Goal: Communication & Community: Answer question/provide support

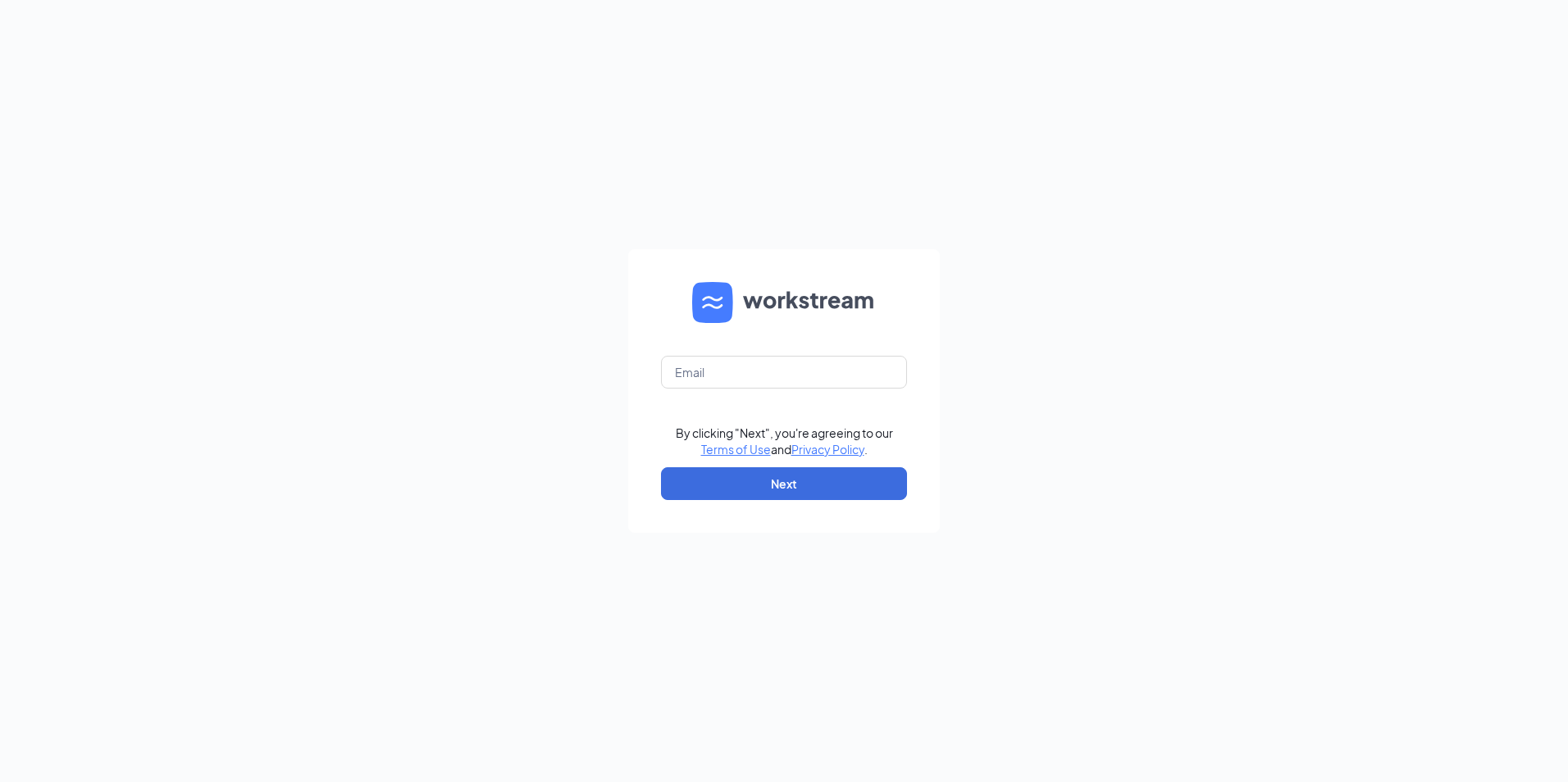
click at [769, 465] on form "By clicking "Next", you're agreeing to our Terms of Use and Privacy Policy . Ne…" at bounding box center [784, 391] width 312 height 284
click at [747, 373] on input "text" at bounding box center [784, 373] width 246 height 33
type input "[EMAIL_ADDRESS][DOMAIN_NAME]"
click at [760, 481] on button "Next" at bounding box center [784, 483] width 246 height 33
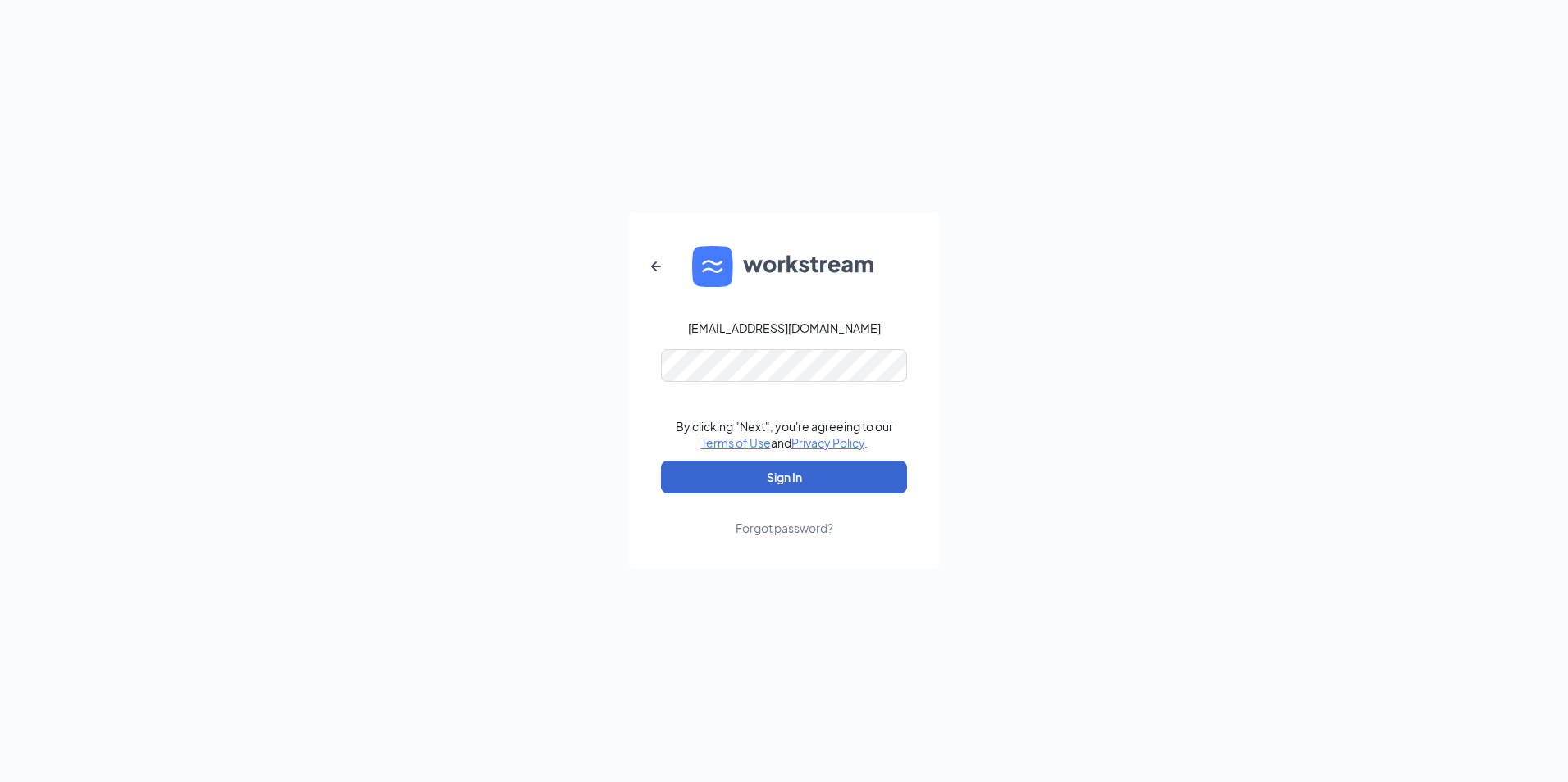
click at [761, 486] on button "Sign In" at bounding box center [784, 477] width 246 height 33
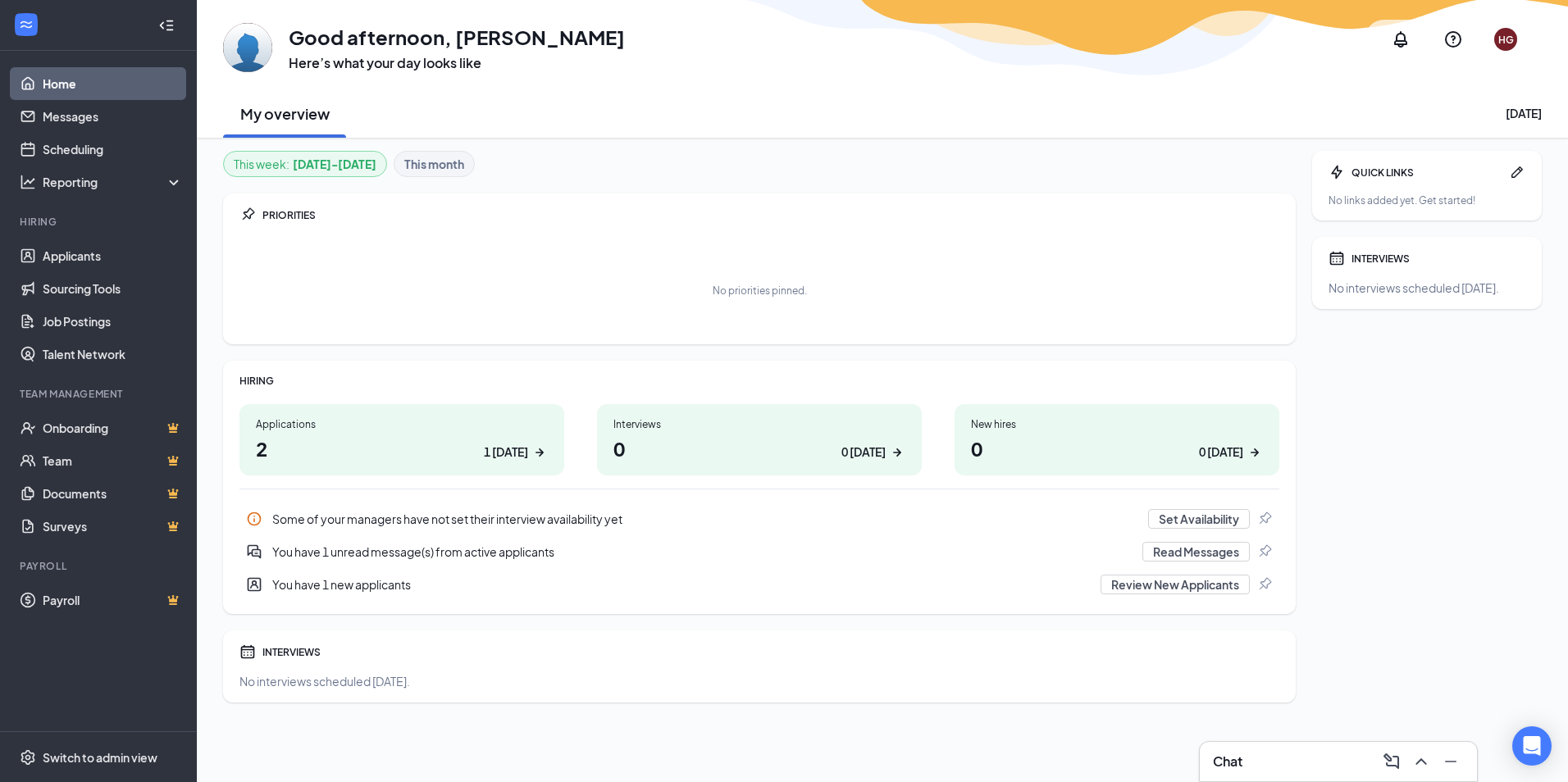
click at [440, 461] on h1 "2 1 today" at bounding box center [401, 448] width 292 height 28
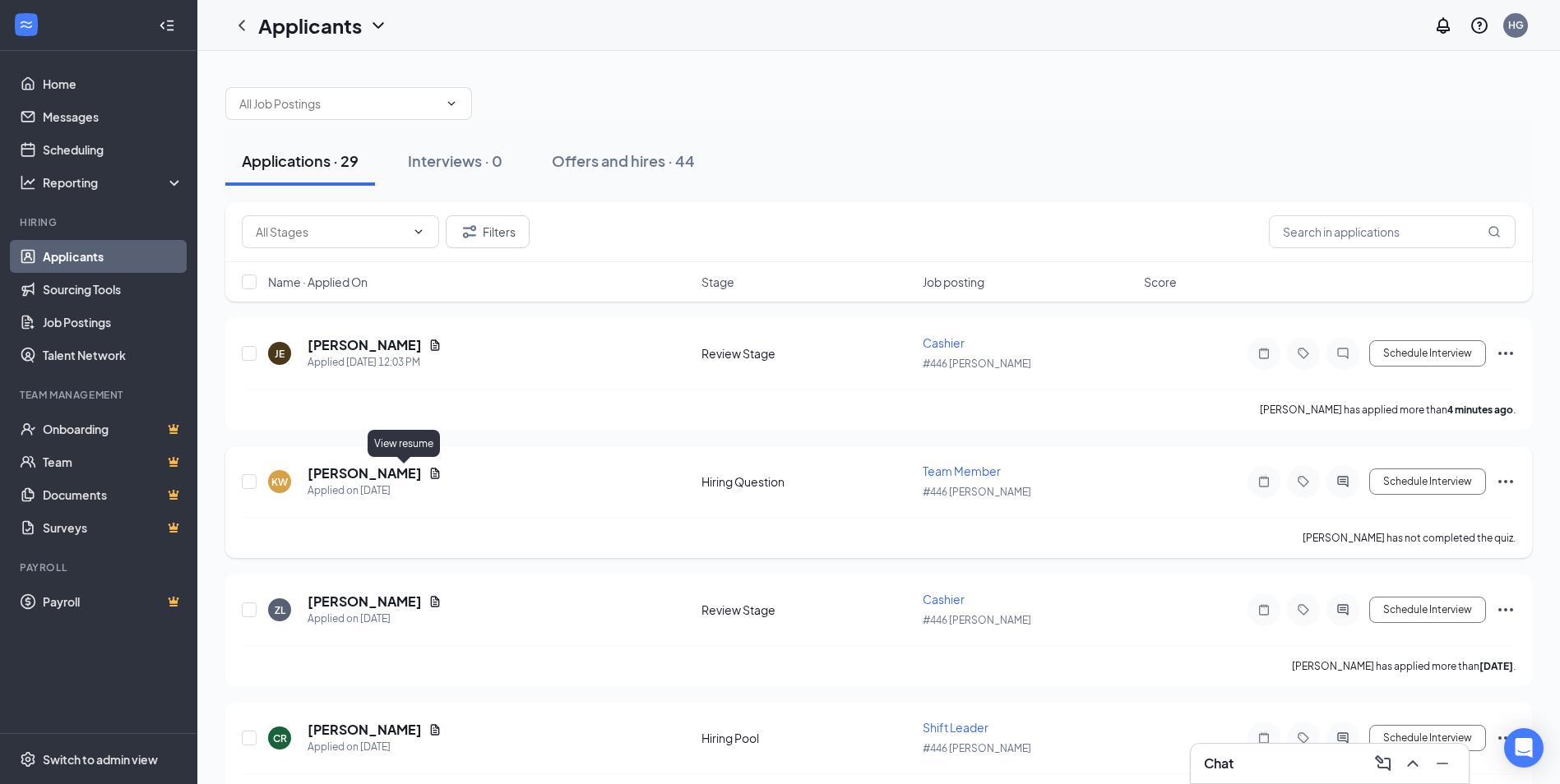
click at [429, 471] on icon "Document" at bounding box center [435, 473] width 13 height 13
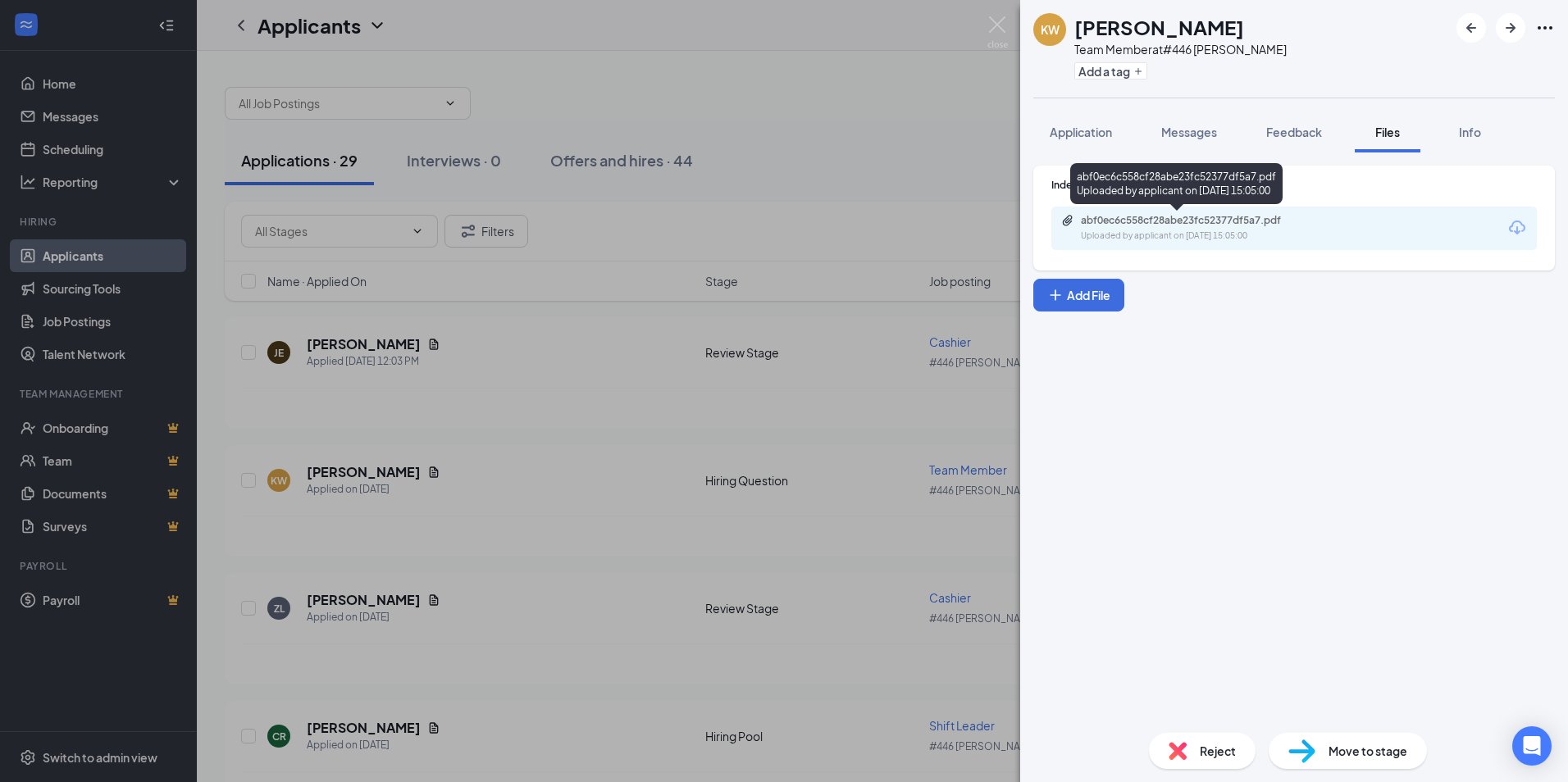
click at [1280, 225] on div "abf0ec6c558cf28abe23fc52377df5a7.pdf" at bounding box center [1195, 220] width 230 height 13
click at [413, 343] on div "KW Kayla Woods Team Member at #446 Harbison Add a tag Application Messages Feed…" at bounding box center [784, 391] width 1568 height 782
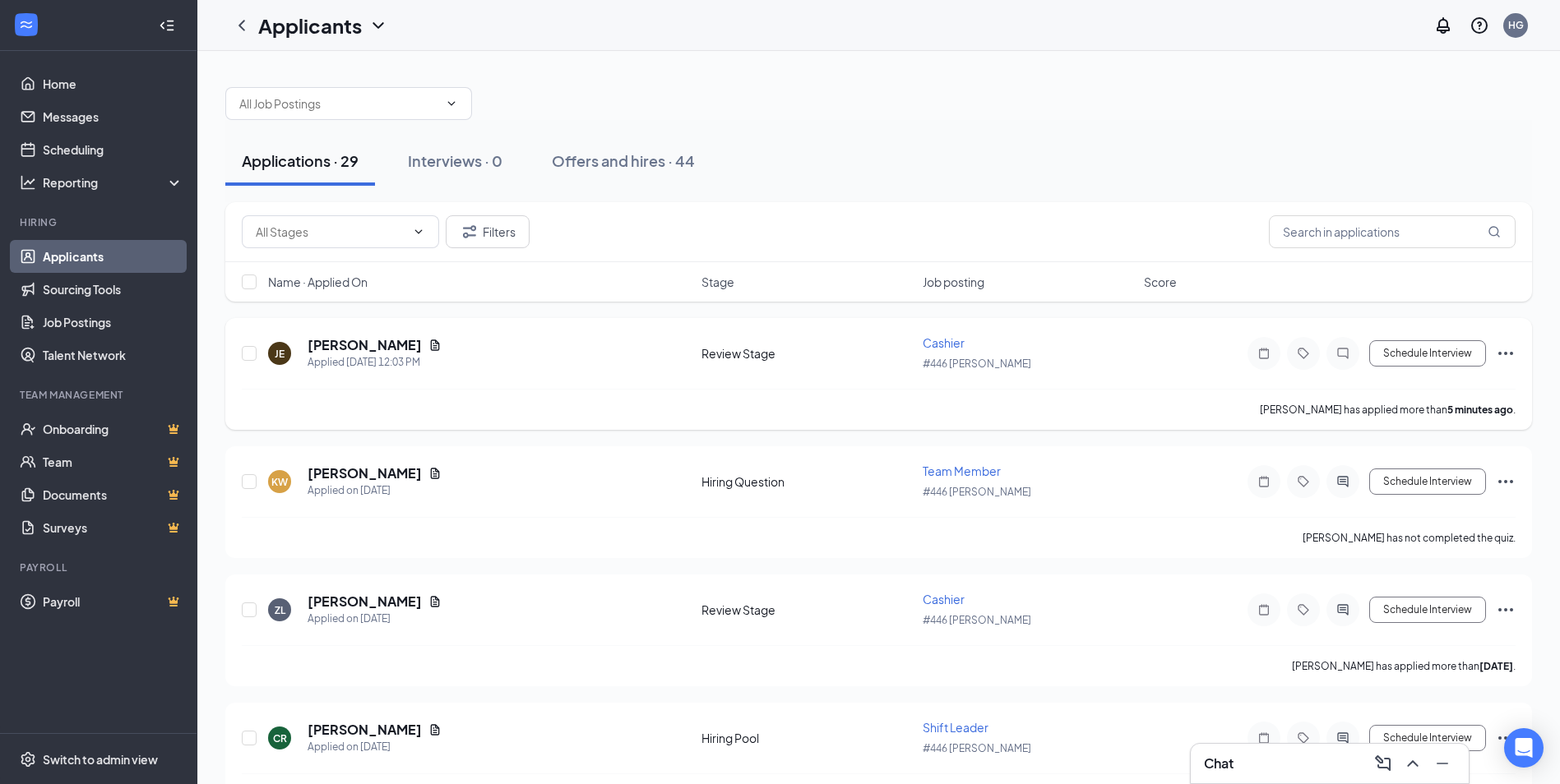
click at [412, 345] on div "Jaiden Edwards" at bounding box center [374, 345] width 134 height 18
click at [429, 339] on icon "Document" at bounding box center [435, 345] width 13 height 13
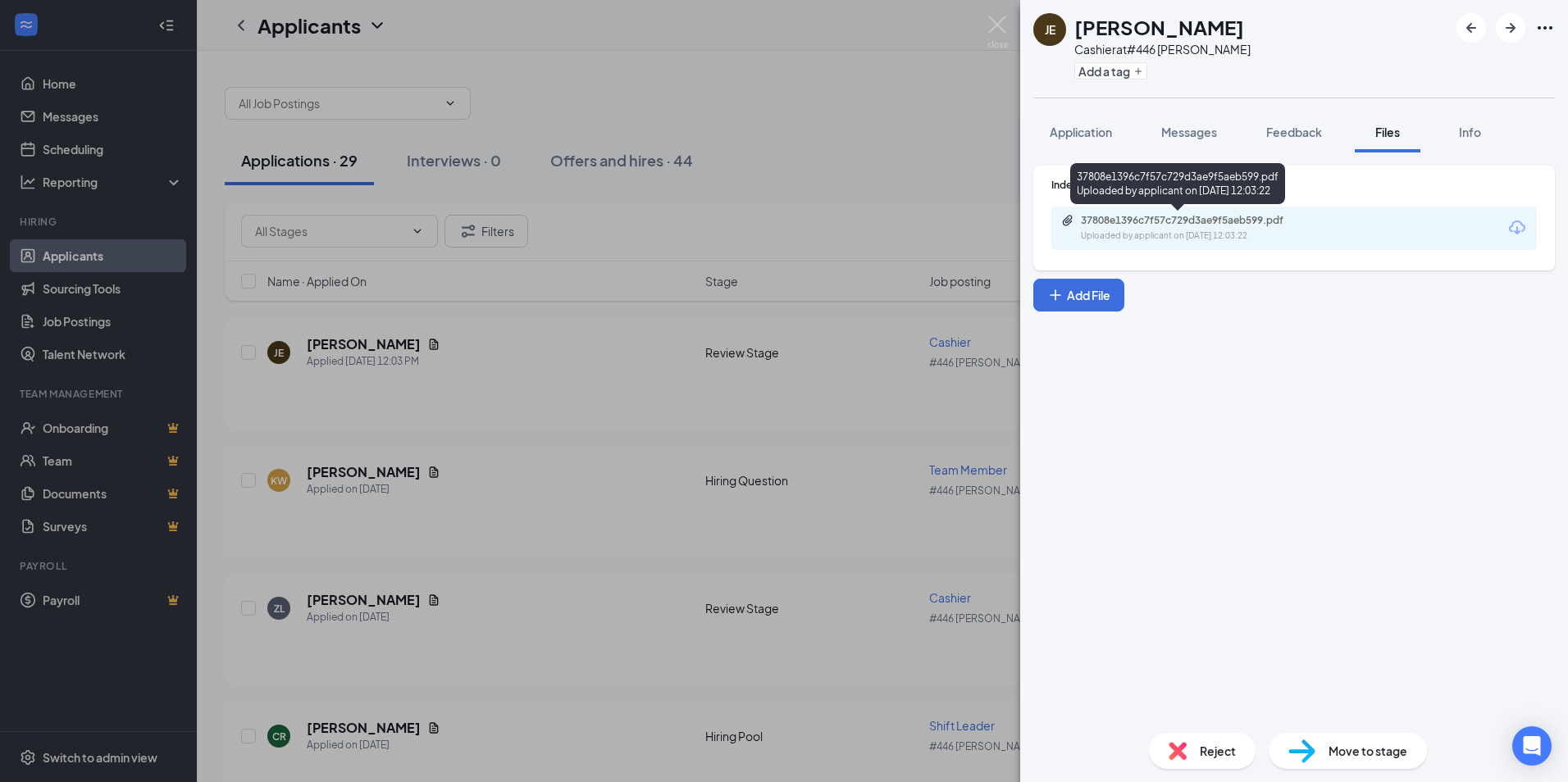
click at [1127, 230] on div "Uploaded by applicant on Aug 26, 2025 at 12:03:22" at bounding box center [1204, 236] width 246 height 13
click at [1183, 130] on span "Messages" at bounding box center [1189, 132] width 56 height 15
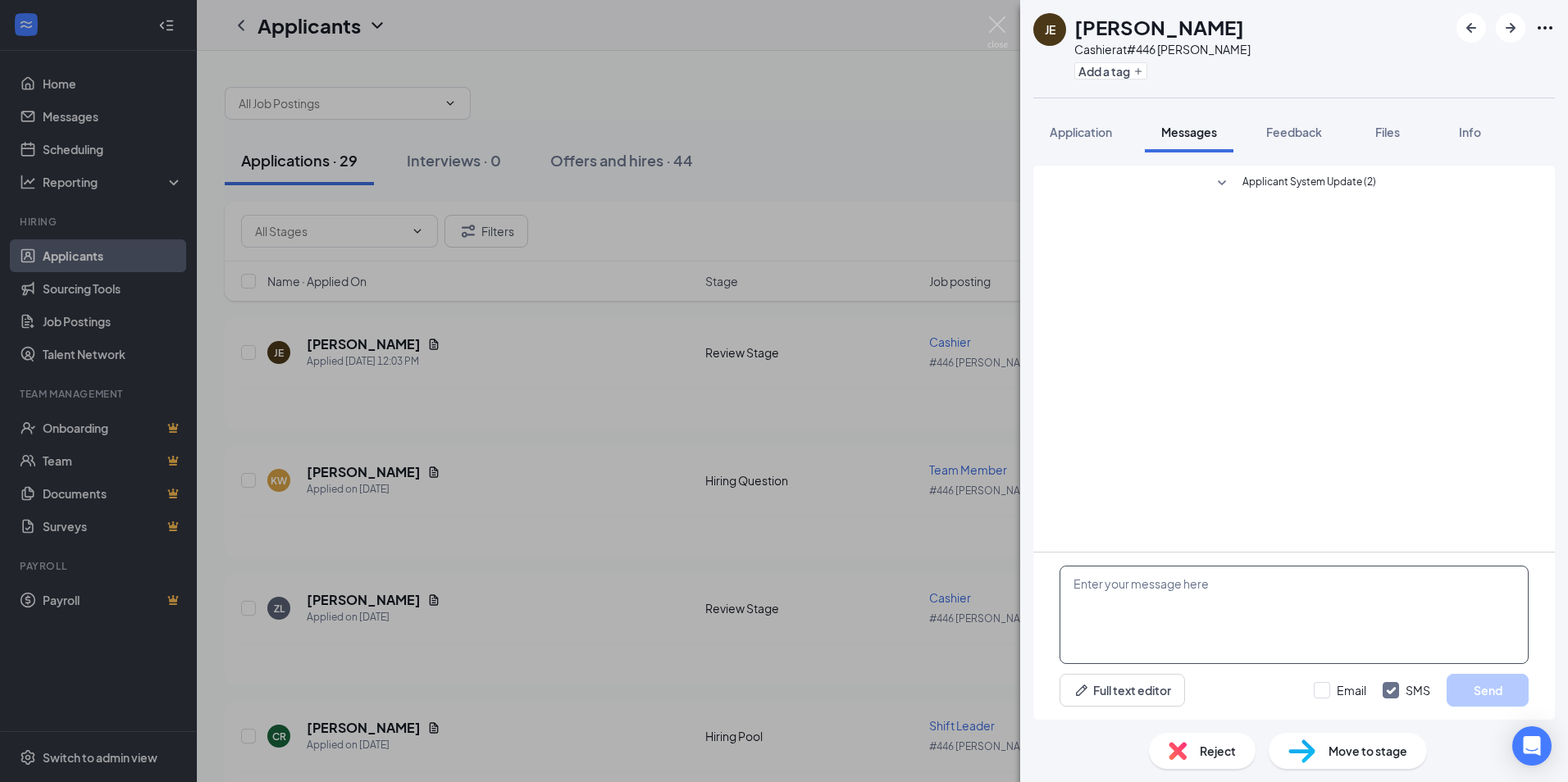
click at [1102, 608] on textarea at bounding box center [1293, 615] width 469 height 98
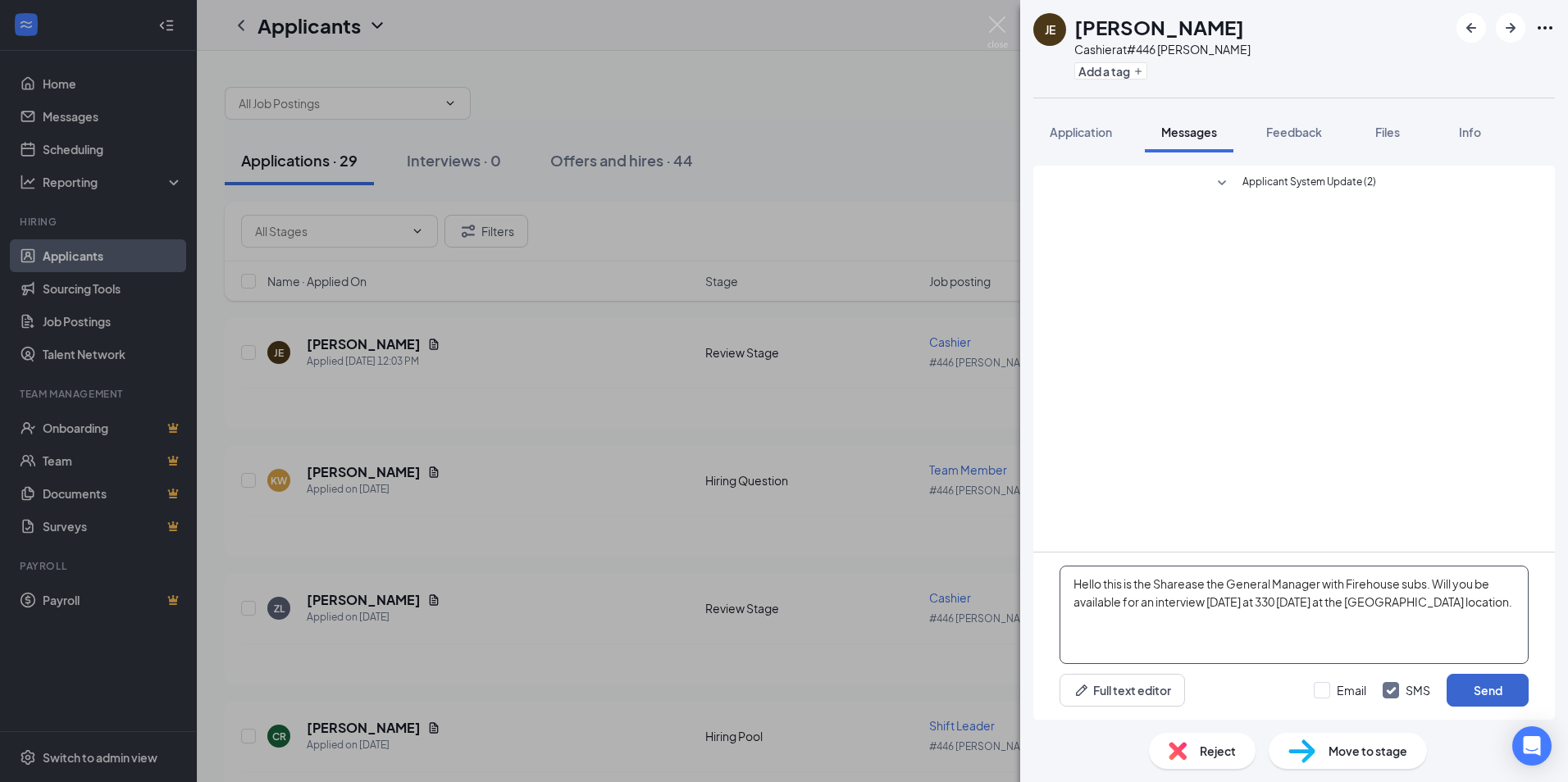
type textarea "Hello this is the Sharease the General Manager with Firehouse subs. Will you be…"
click at [1466, 691] on button "Send" at bounding box center [1487, 690] width 82 height 33
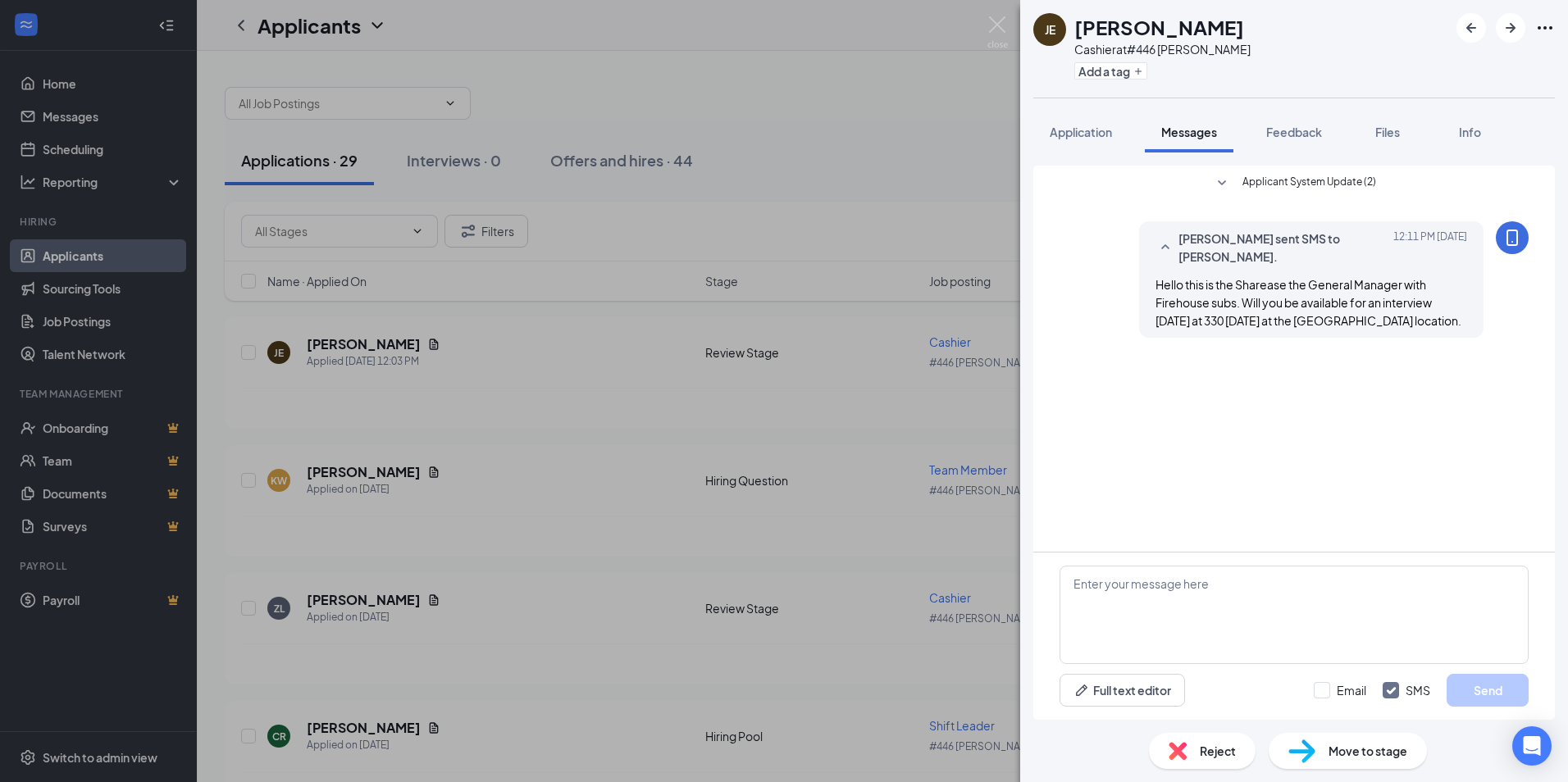
click at [931, 90] on div "JE Jaiden Edwards Cashier at #446 Harbison Add a tag Application Messages Feedb…" at bounding box center [784, 391] width 1568 height 782
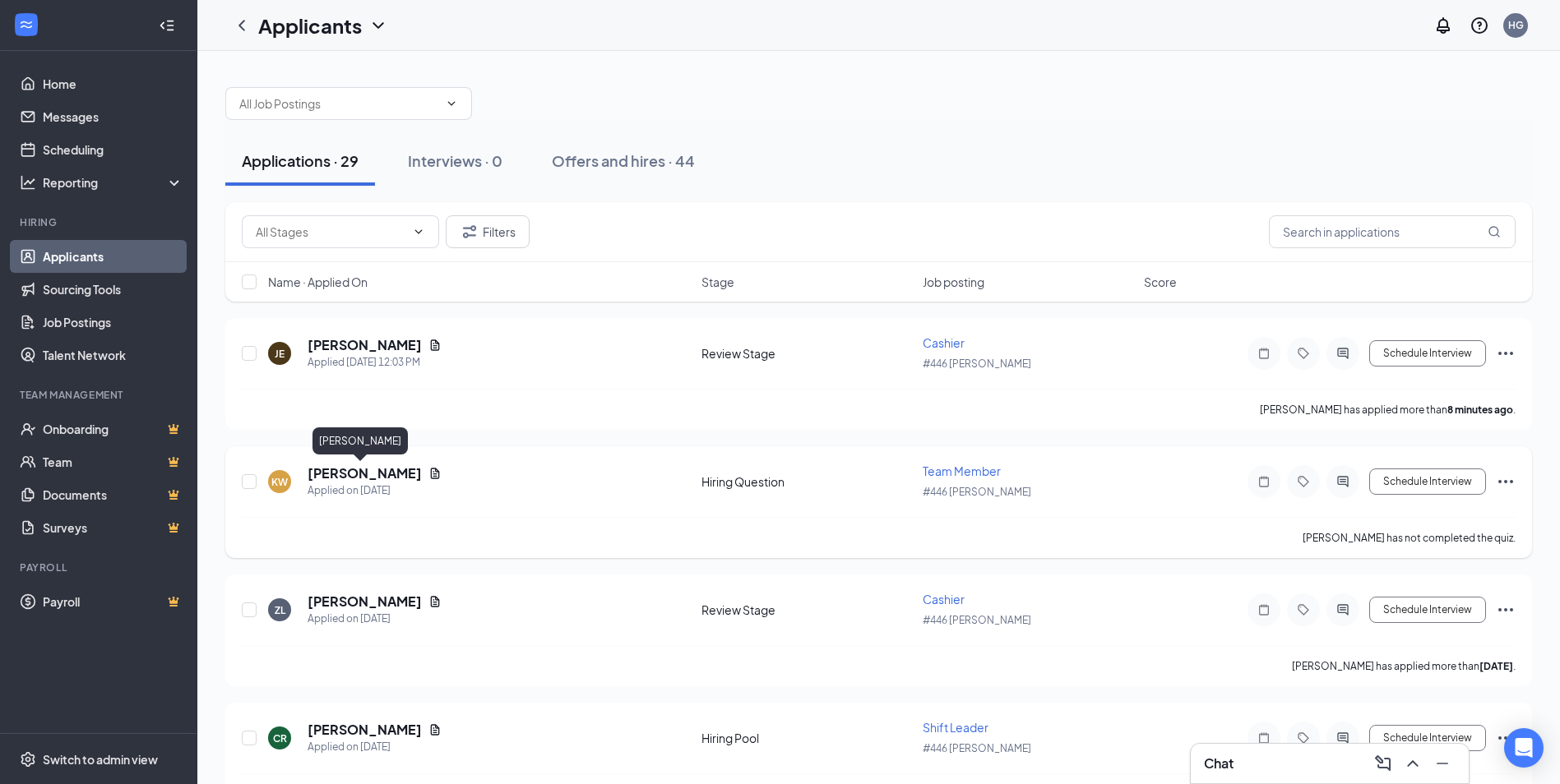
click at [321, 476] on h5 "Kayla Woods" at bounding box center [364, 474] width 114 height 18
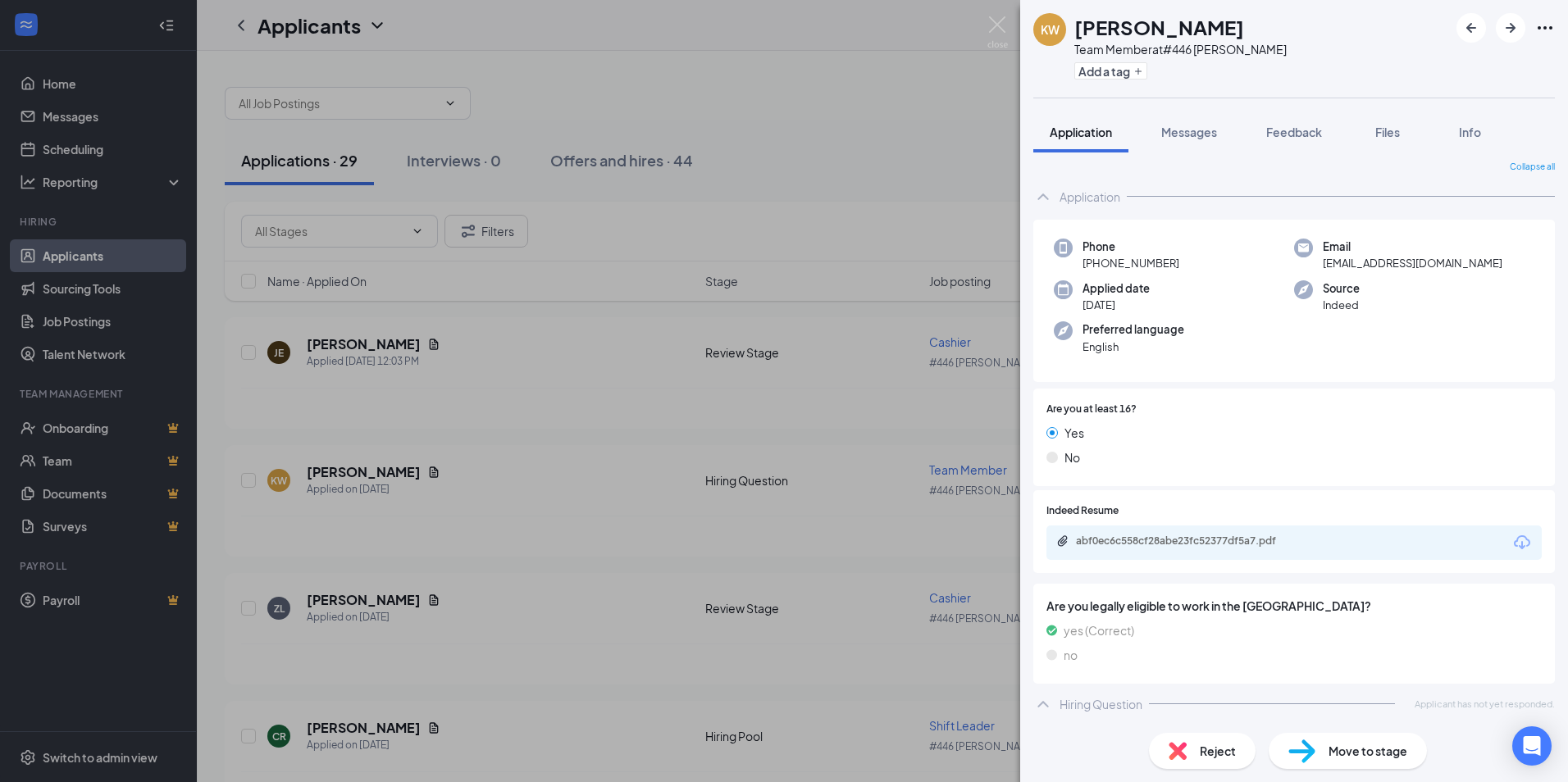
scroll to position [6, 0]
click at [1181, 138] on span "Messages" at bounding box center [1189, 132] width 56 height 15
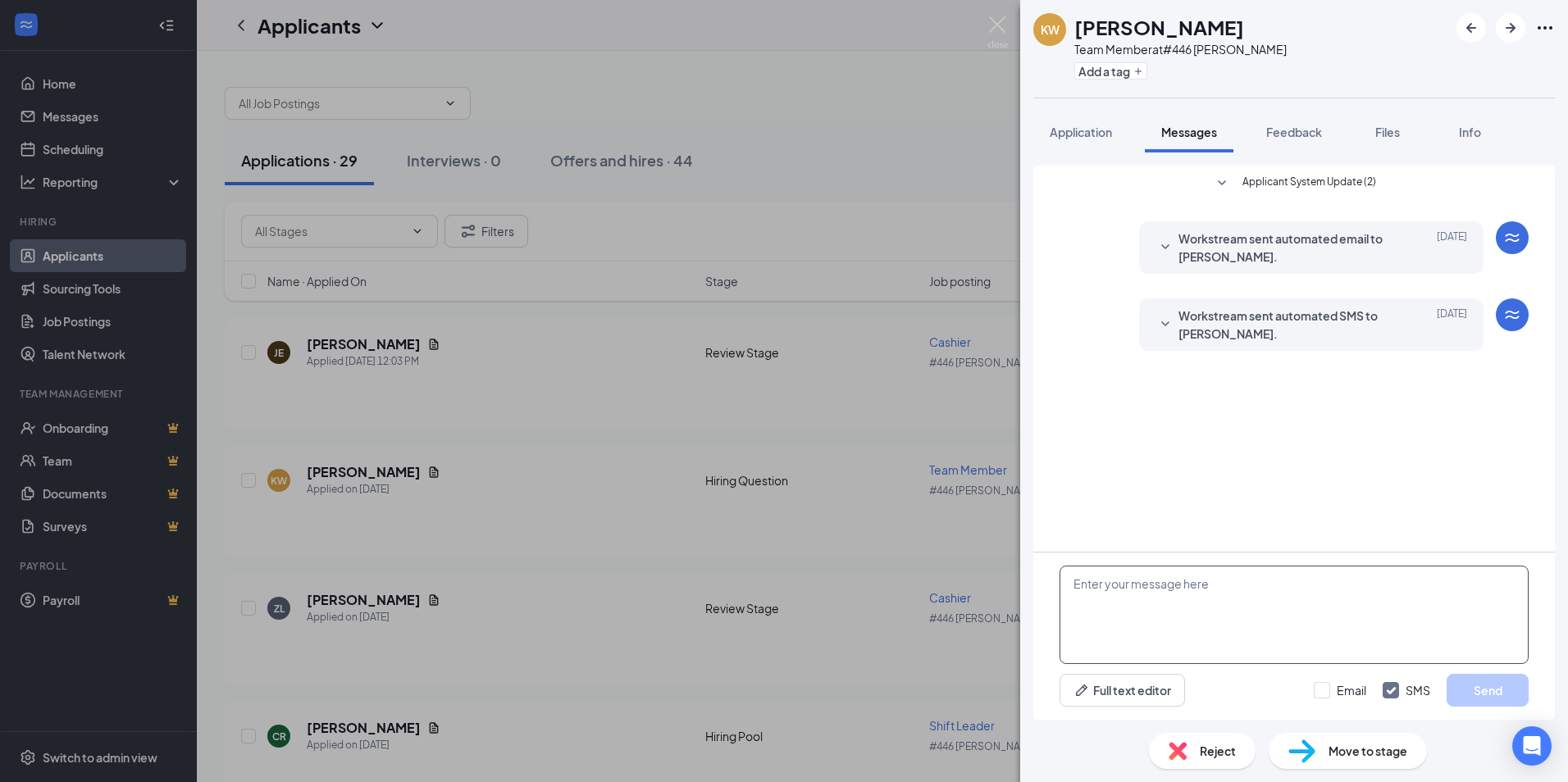
click at [1077, 604] on textarea at bounding box center [1293, 615] width 469 height 98
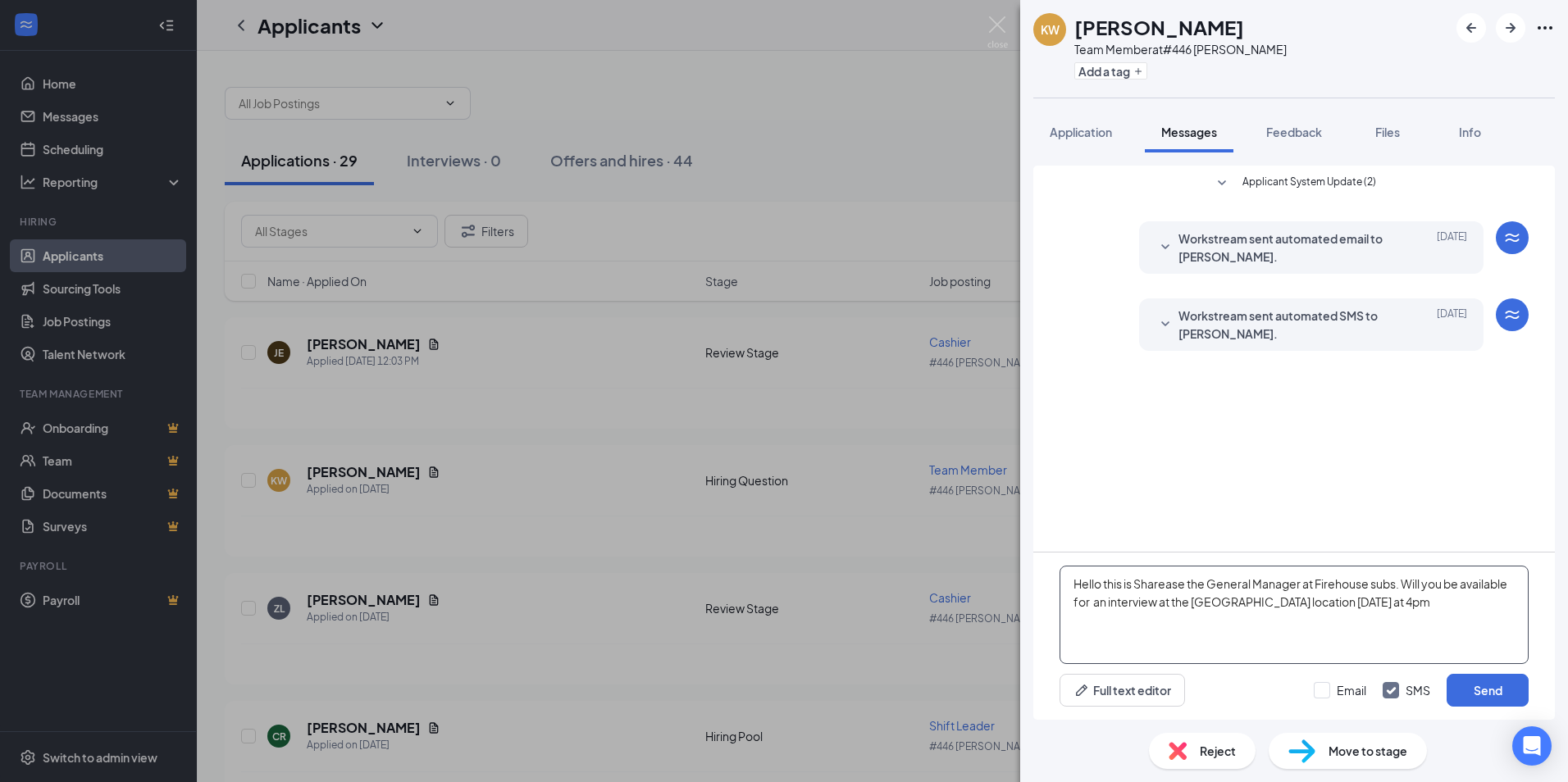
click at [1085, 606] on textarea "Hello this is Sharease the General Manager at Firehouse subs. Will you be avail…" at bounding box center [1293, 615] width 469 height 98
click at [1379, 604] on textarea "Hello this is Sharease the General Manager at Firehouse subs. Will you be avail…" at bounding box center [1293, 615] width 469 height 98
type textarea "Hello this is Sharease the General Manager at Firehouse subs. Will you be avail…"
click at [1499, 684] on button "Send" at bounding box center [1487, 690] width 82 height 33
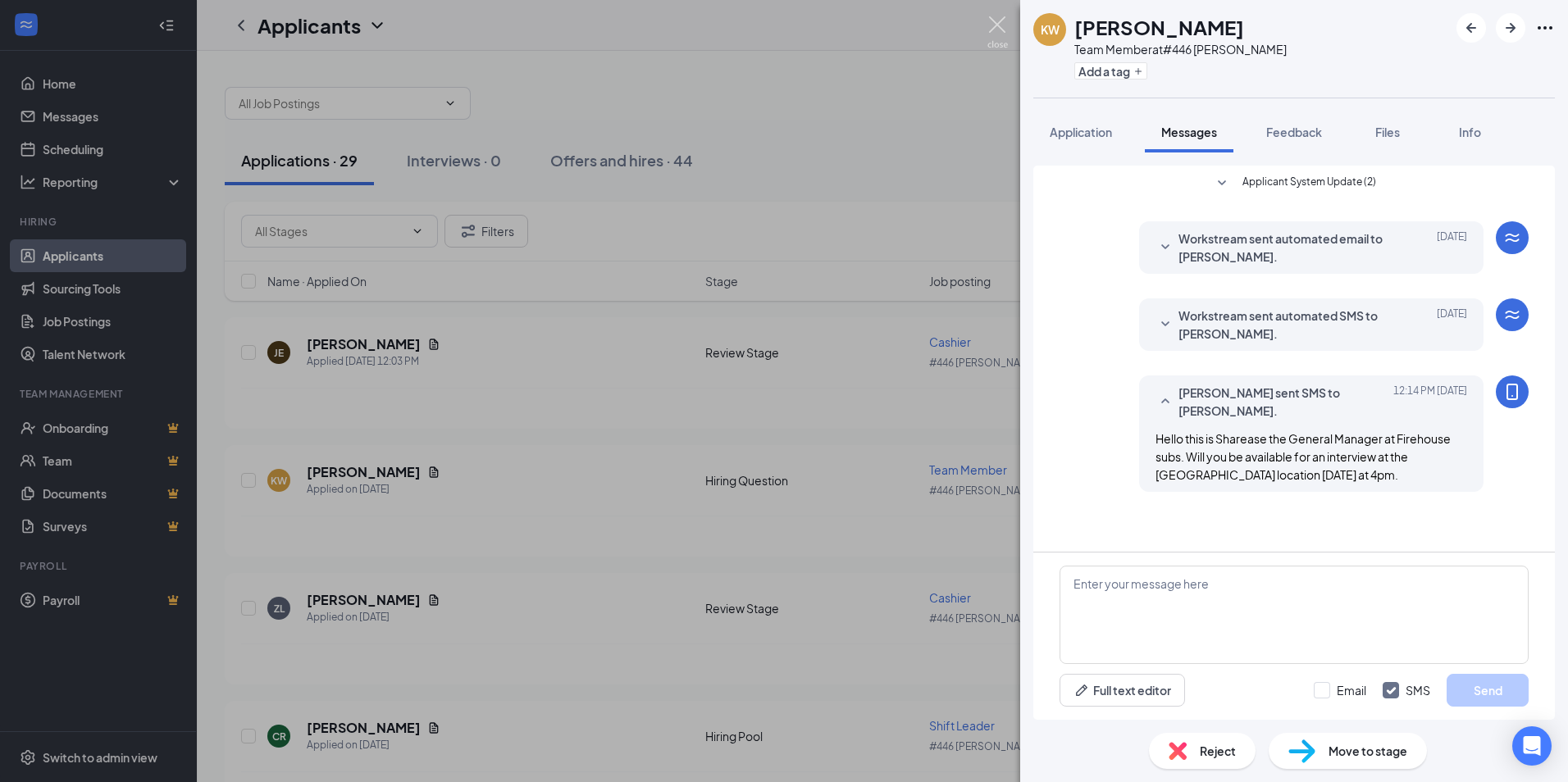
click at [989, 25] on img at bounding box center [998, 32] width 21 height 32
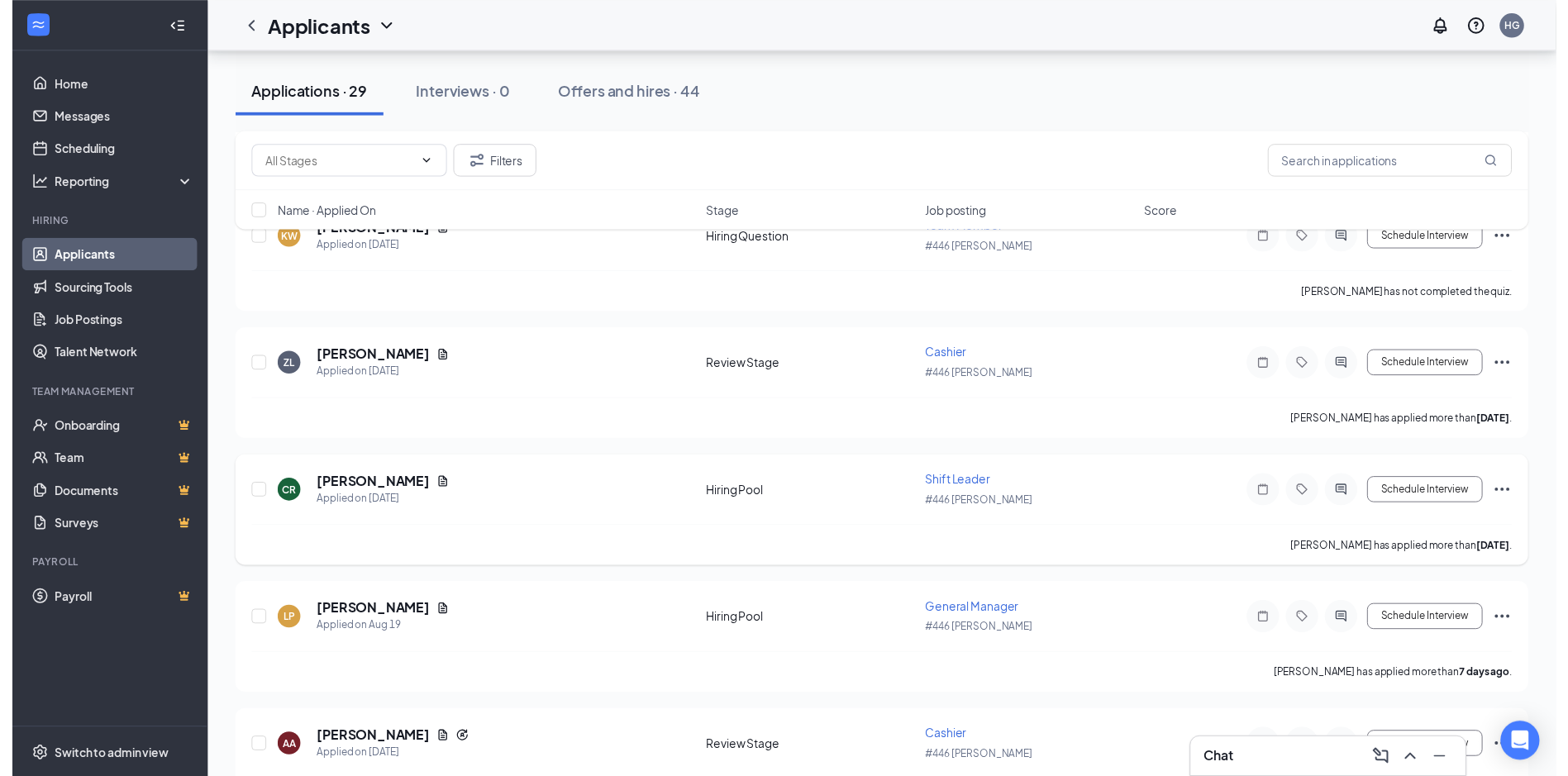
scroll to position [248, 0]
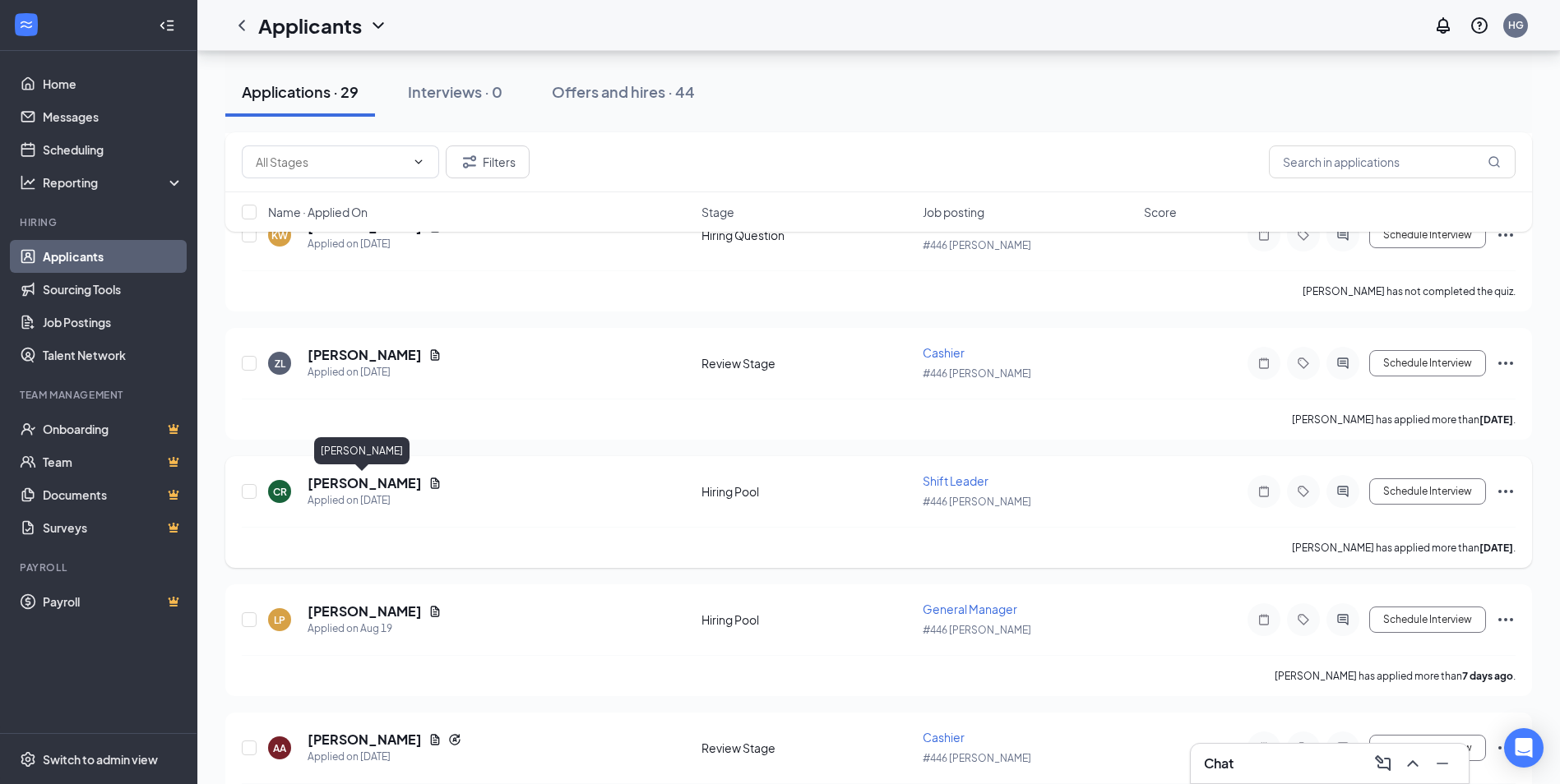
click at [379, 482] on h5 "Corey Renaker" at bounding box center [364, 483] width 114 height 18
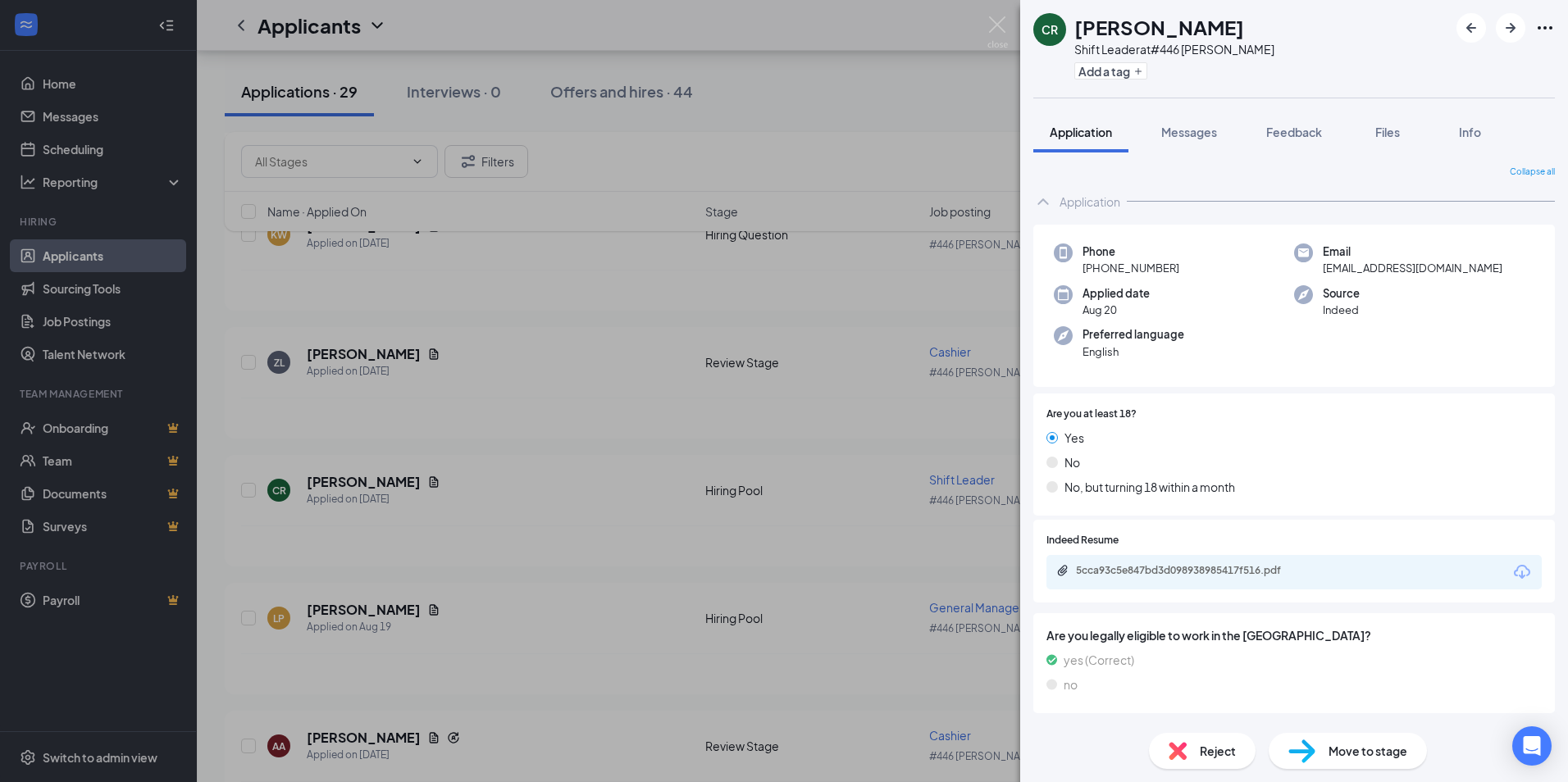
click at [718, 102] on div "CR Corey Renaker Shift Leader at #446 Harbison Add a tag Application Messages F…" at bounding box center [784, 391] width 1568 height 782
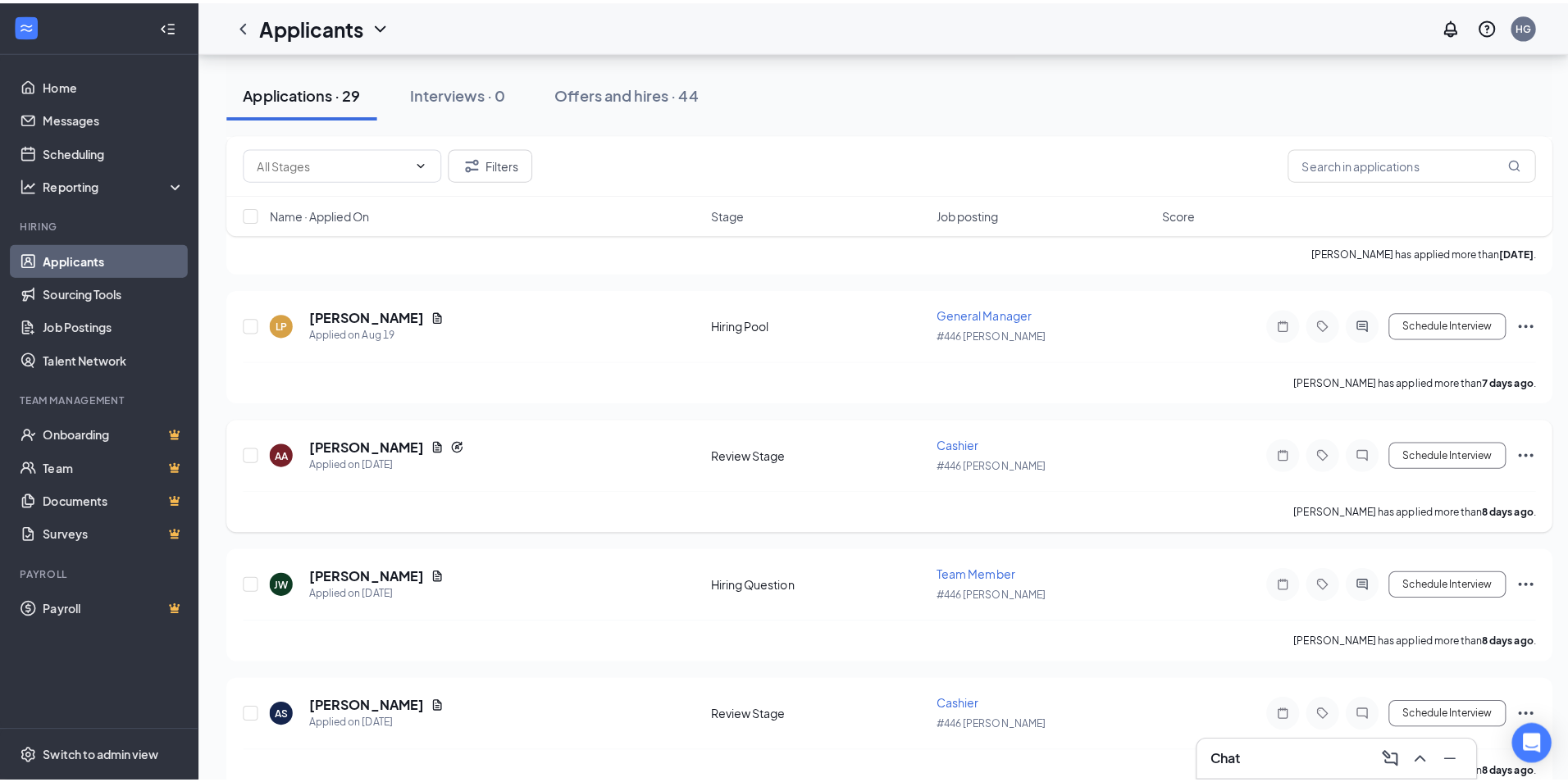
scroll to position [656, 0]
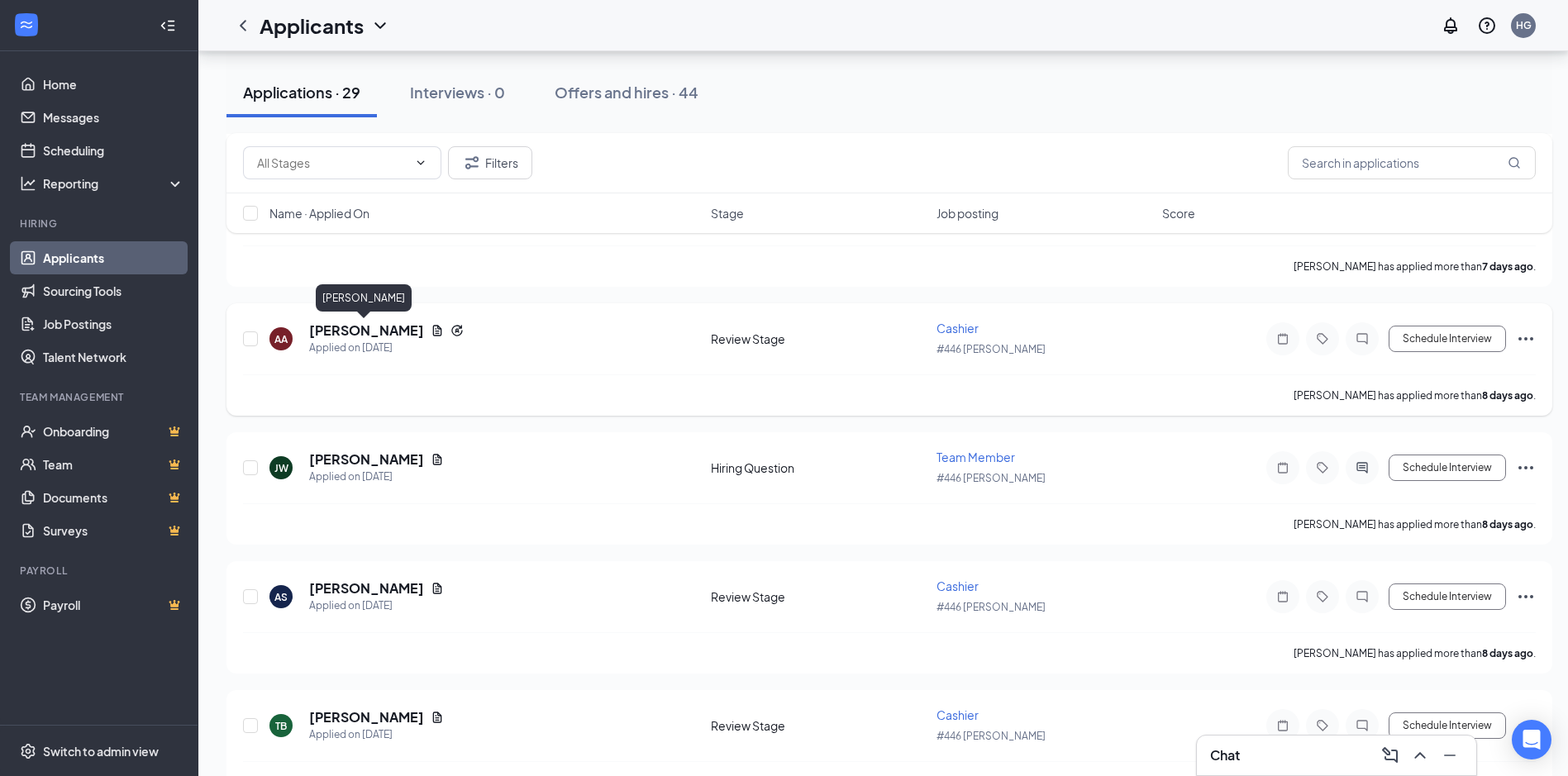
click at [369, 331] on h5 "Abigail Amodio" at bounding box center [366, 330] width 114 height 18
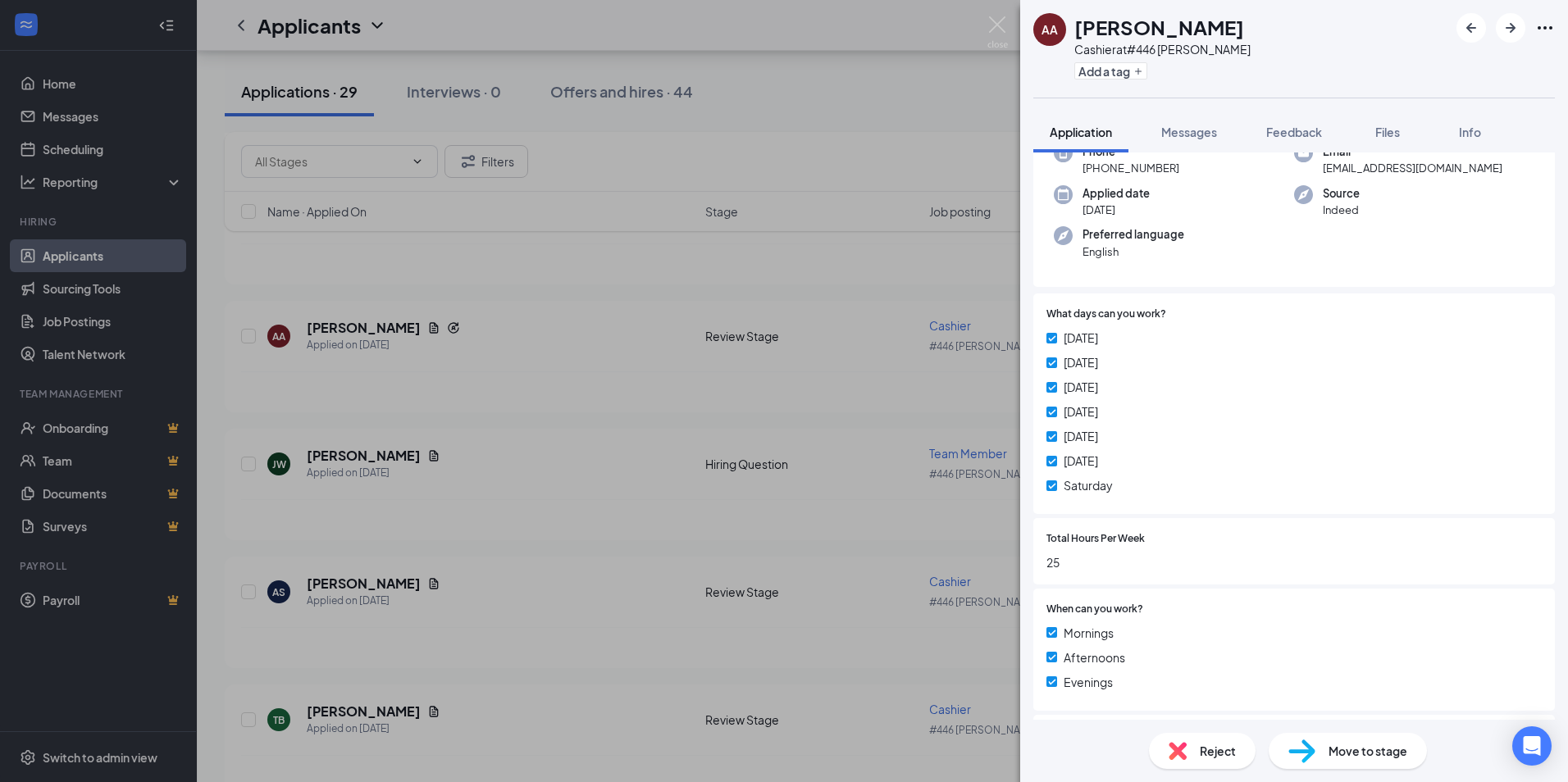
scroll to position [246, 0]
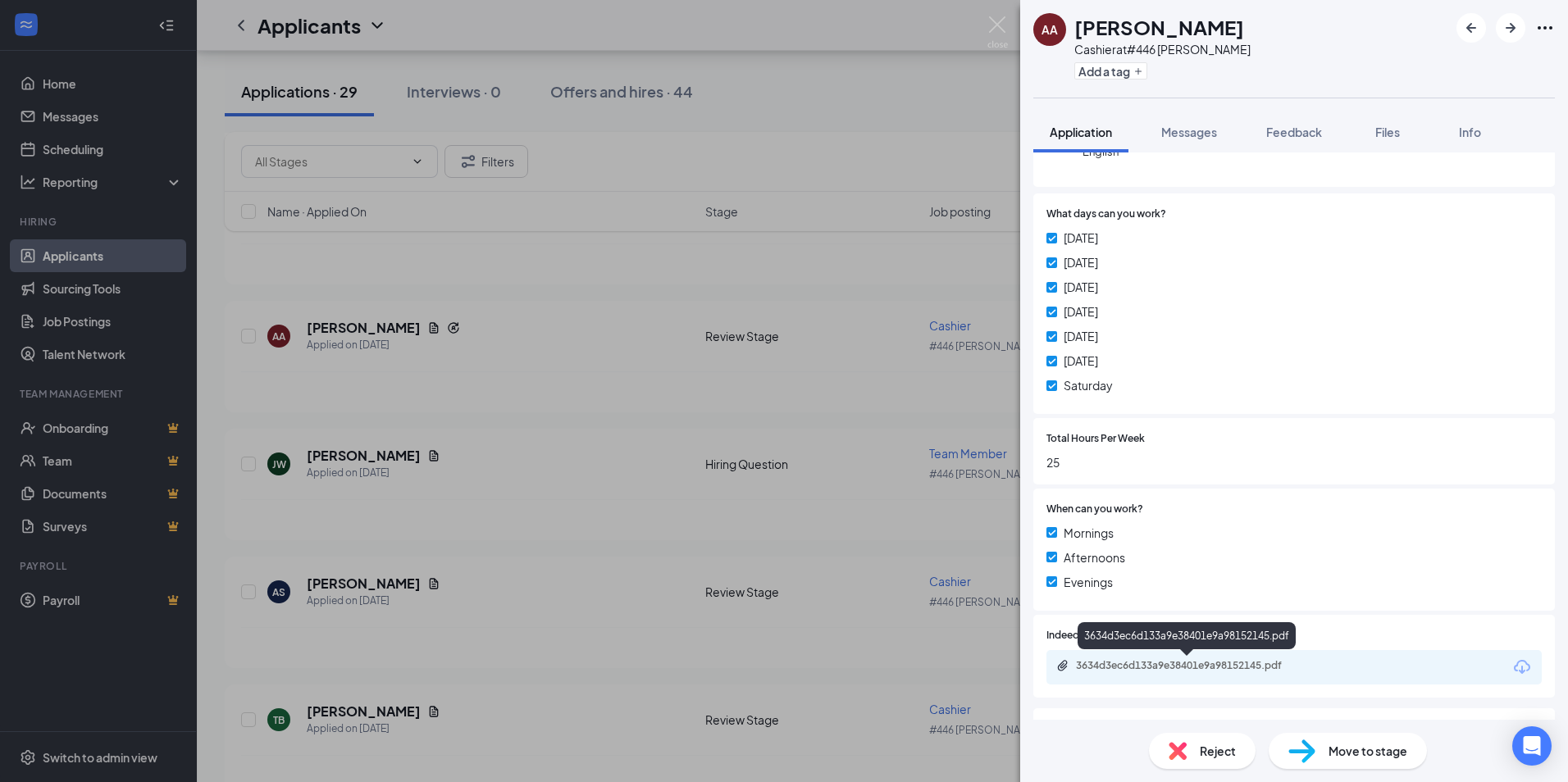
click at [1213, 670] on div "3634d3ec6d133a9e38401e9a98152145.pdf" at bounding box center [1190, 665] width 230 height 13
click at [1172, 135] on span "Messages" at bounding box center [1189, 132] width 56 height 15
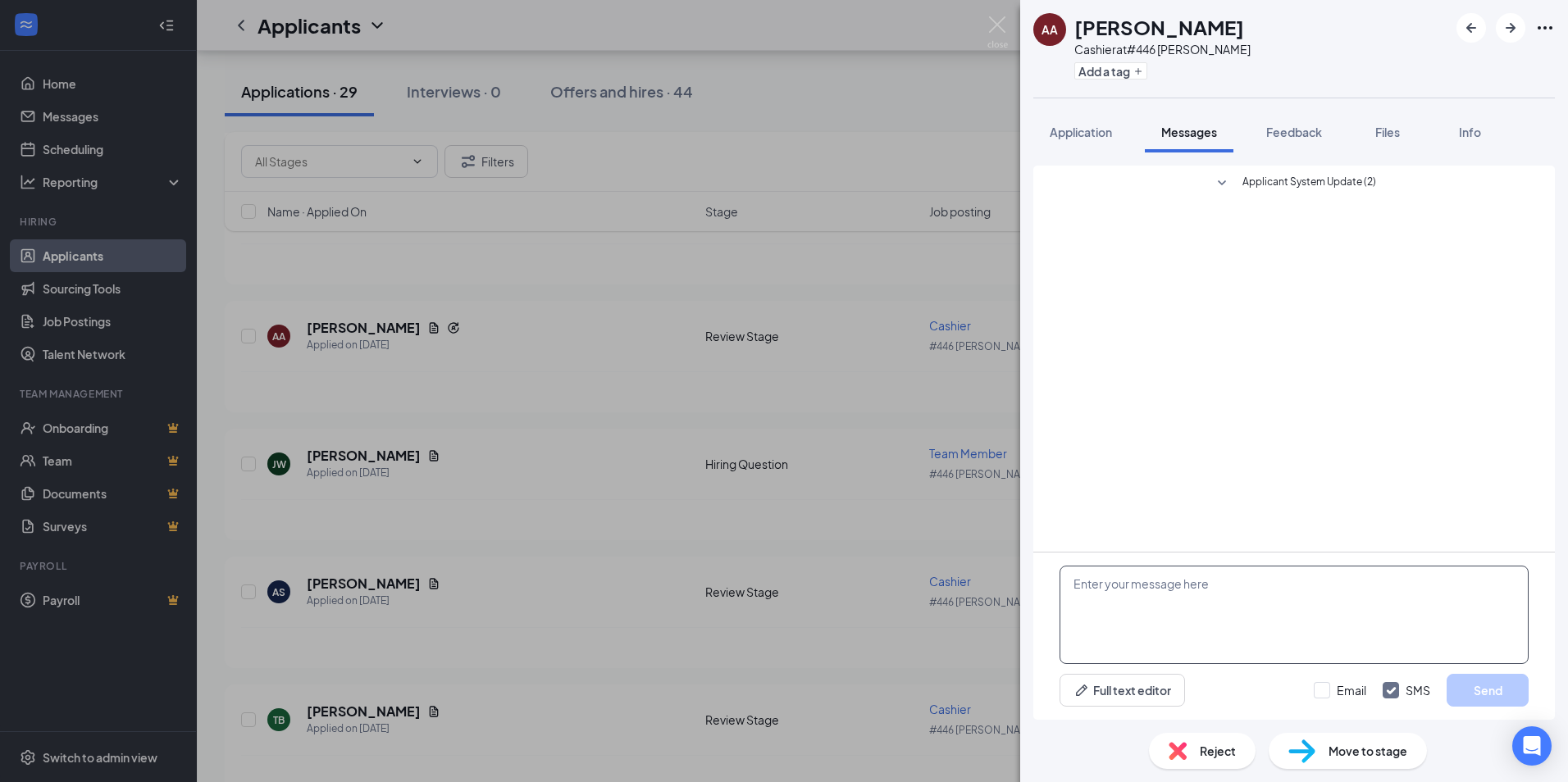
click at [1159, 627] on textarea at bounding box center [1293, 615] width 469 height 98
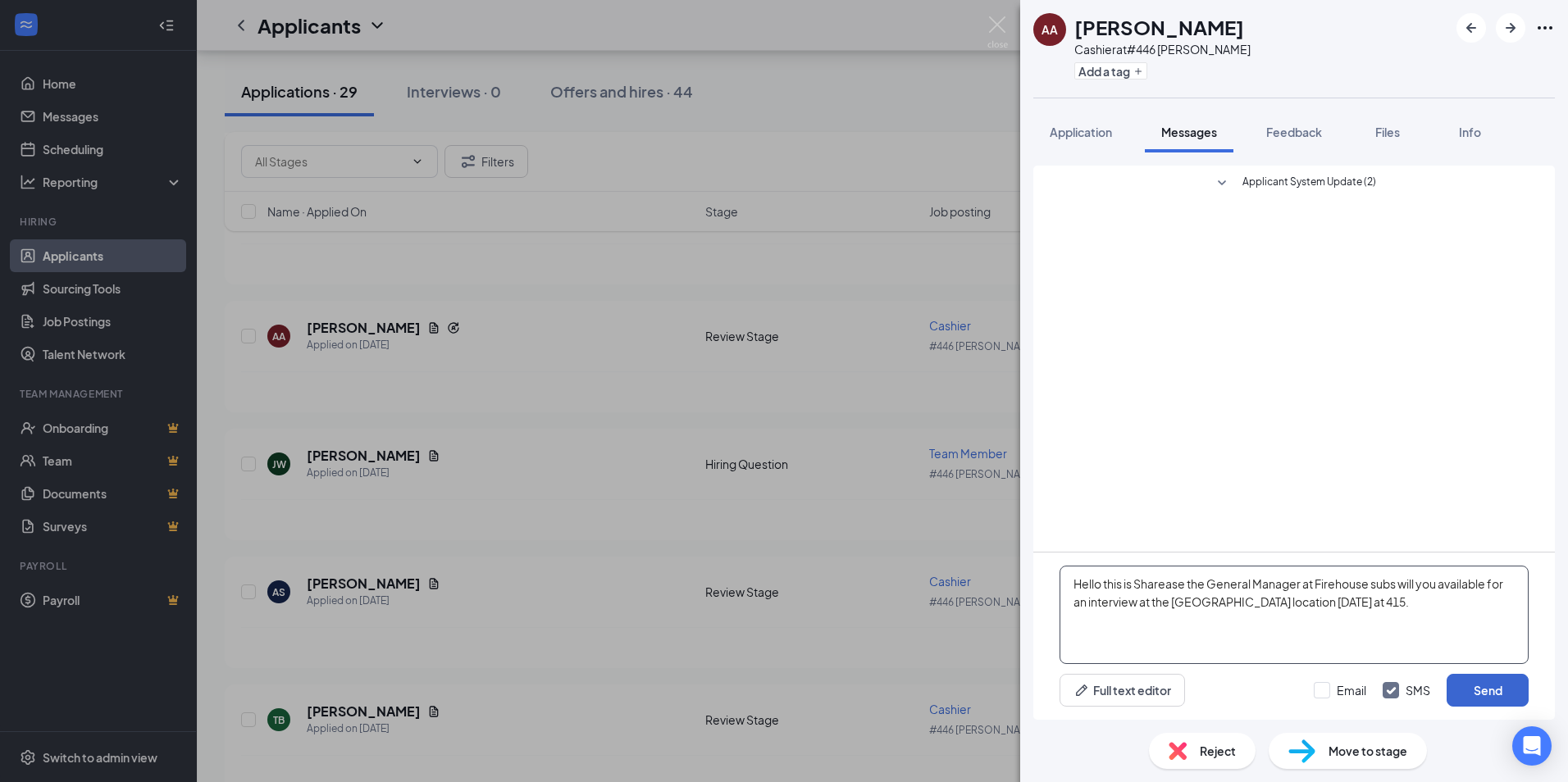
type textarea "Hello this is Sharease the General Manager at Firehouse subs will you available…"
click at [1499, 682] on button "Send" at bounding box center [1487, 690] width 82 height 33
